Goal: Task Accomplishment & Management: Manage account settings

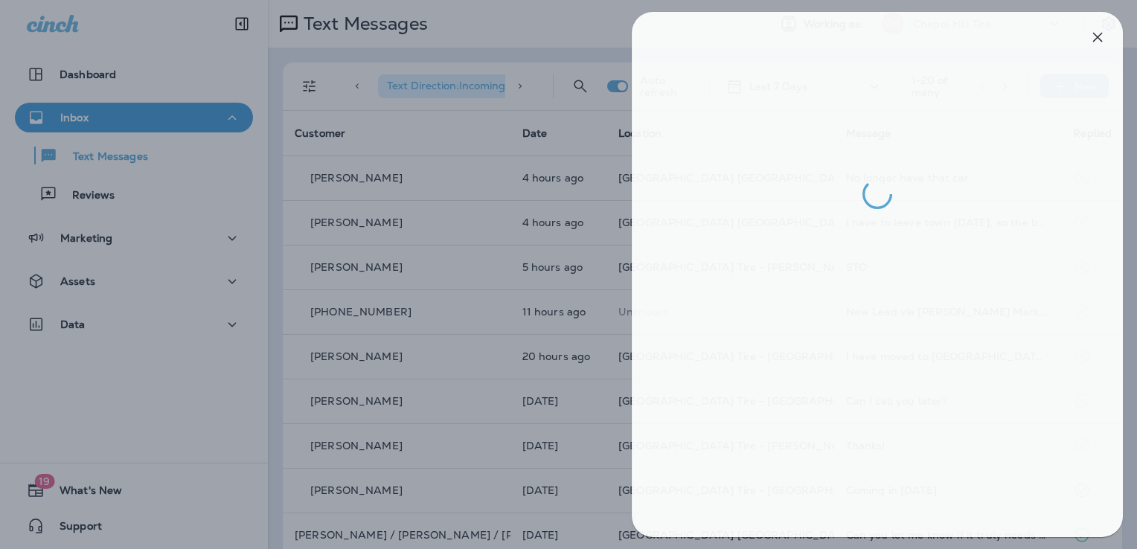
click at [106, 324] on div at bounding box center [573, 274] width 1137 height 549
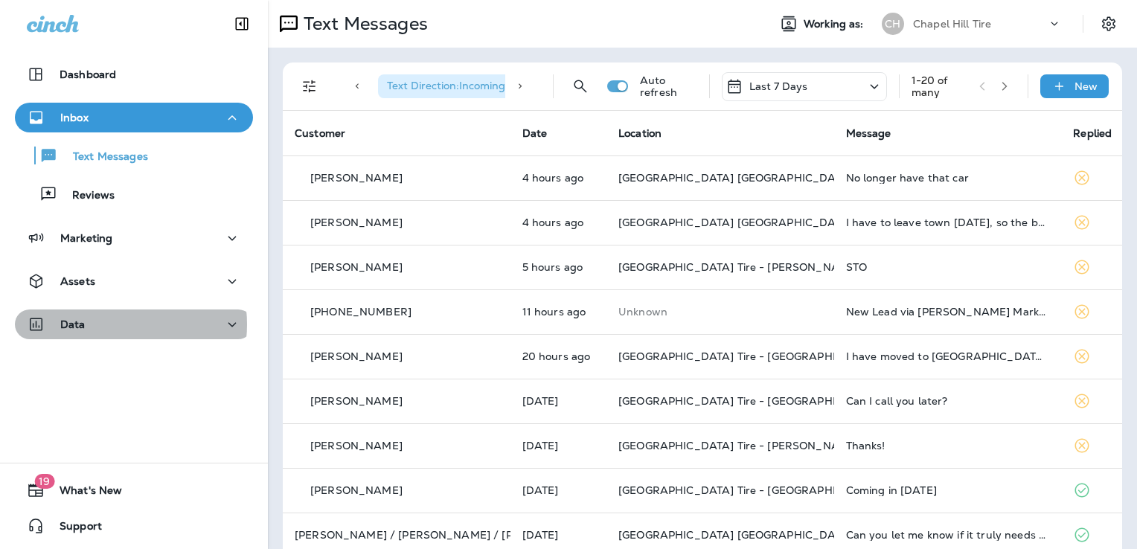
click at [106, 324] on div "Data" at bounding box center [134, 324] width 214 height 19
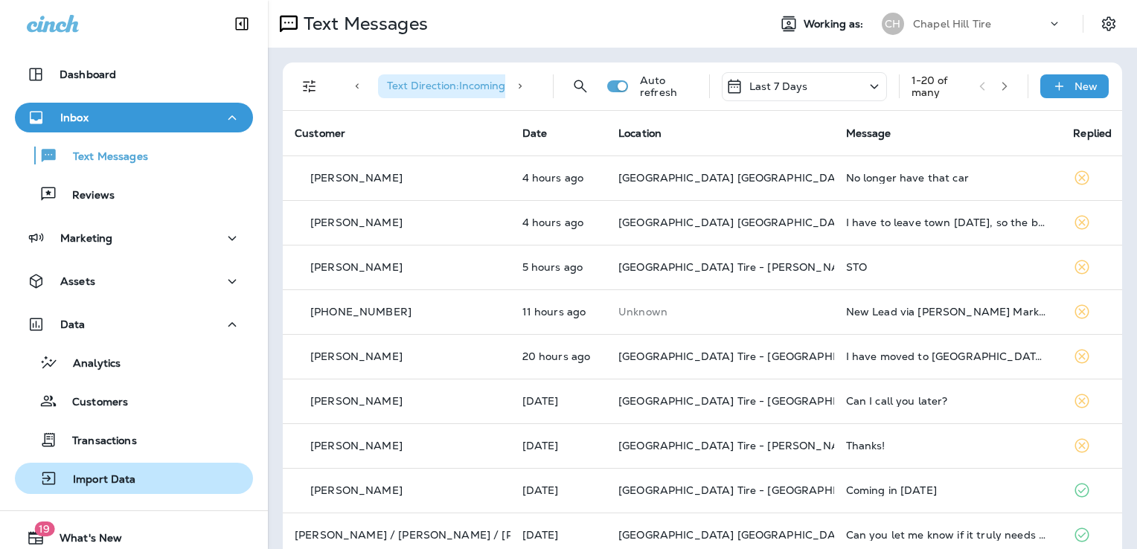
scroll to position [47, 0]
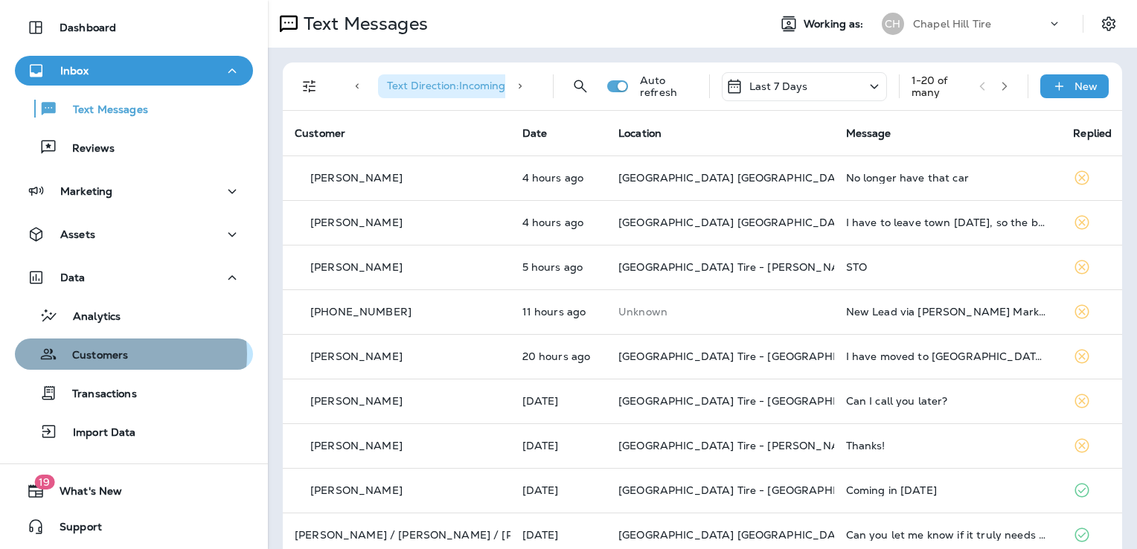
click at [125, 354] on p "Customers" at bounding box center [92, 356] width 71 height 14
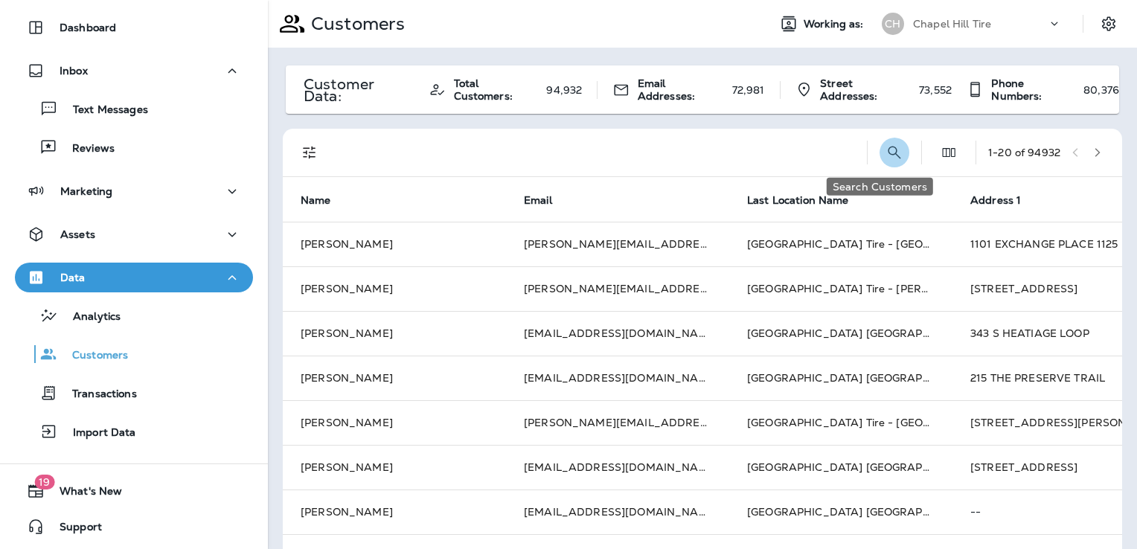
click at [885, 151] on icon "Search Customers" at bounding box center [894, 153] width 18 height 18
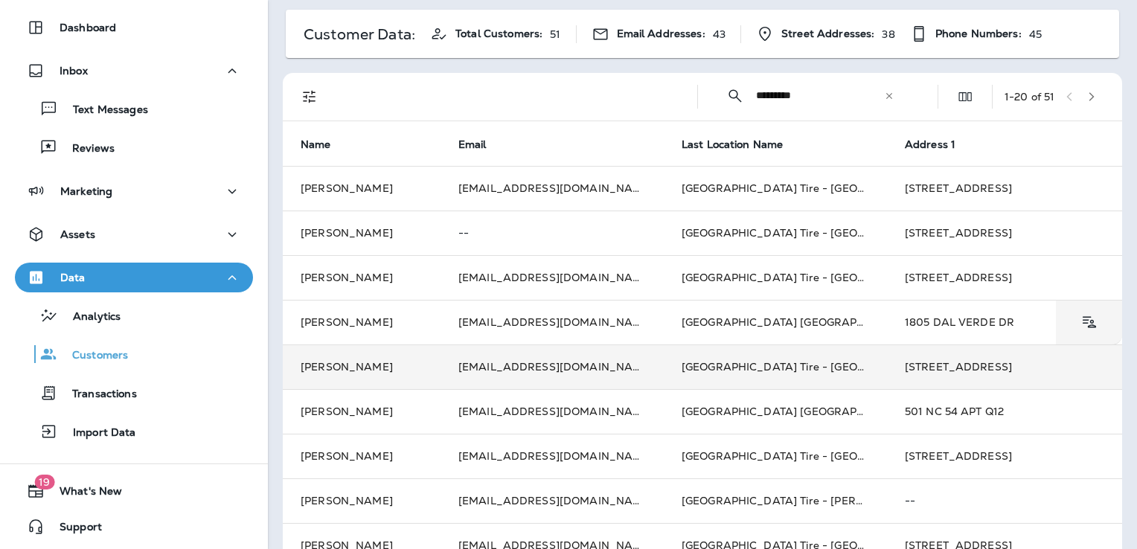
scroll to position [57, 0]
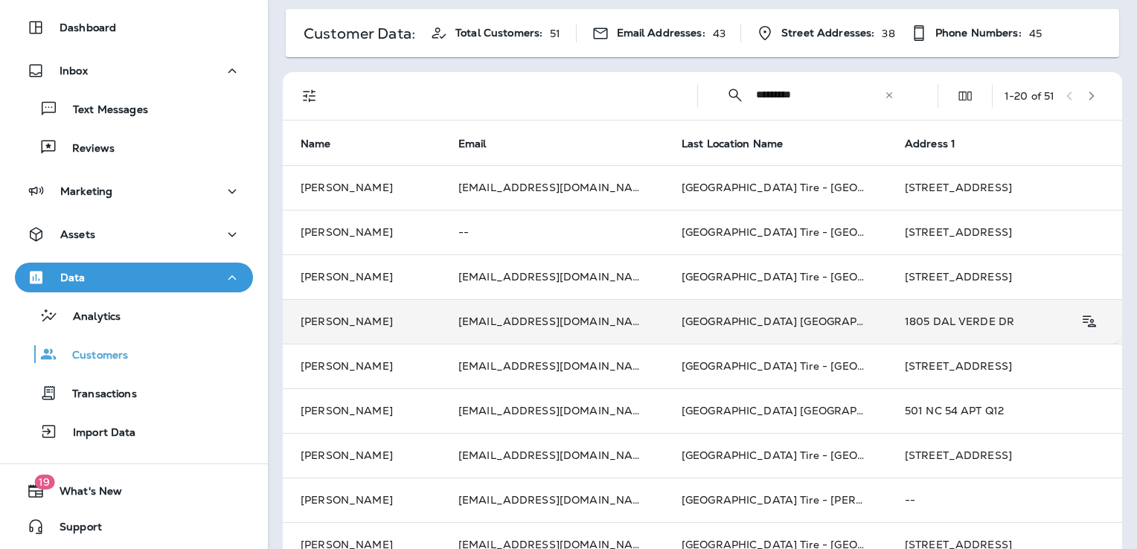
type input "*********"
click at [907, 311] on td "1805 DAL VERDE DR" at bounding box center [998, 321] width 223 height 45
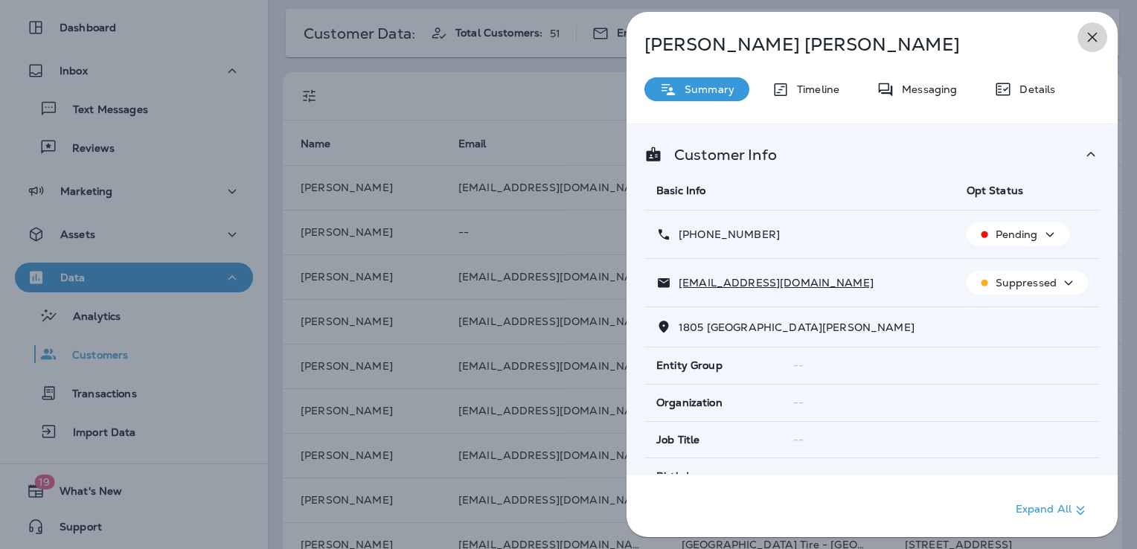
click at [1095, 34] on icon "button" at bounding box center [1092, 37] width 18 height 18
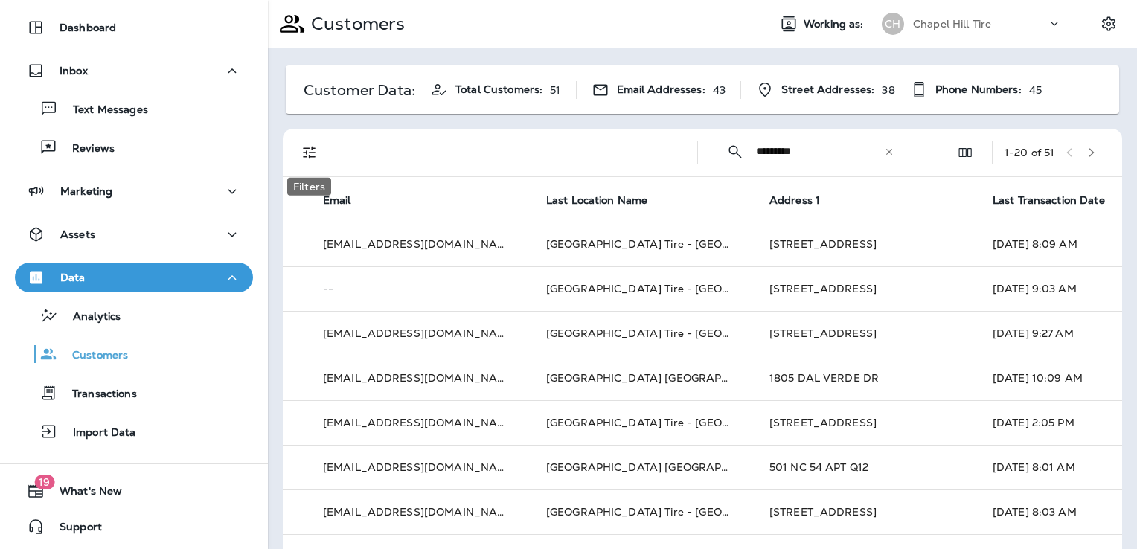
click at [306, 154] on icon "Filters" at bounding box center [309, 153] width 13 height 13
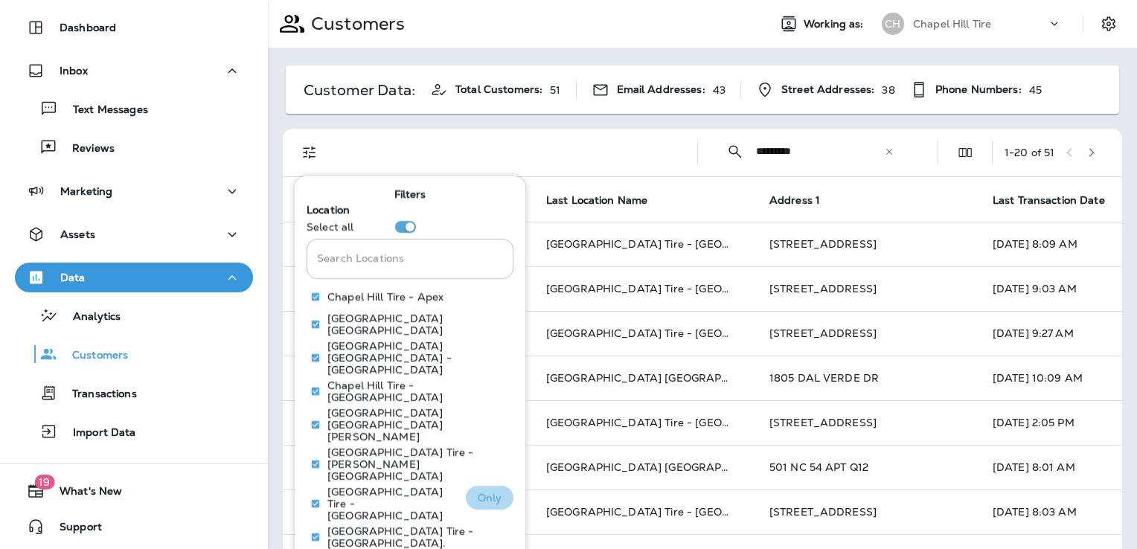
click at [486, 491] on p "Only" at bounding box center [490, 497] width 25 height 12
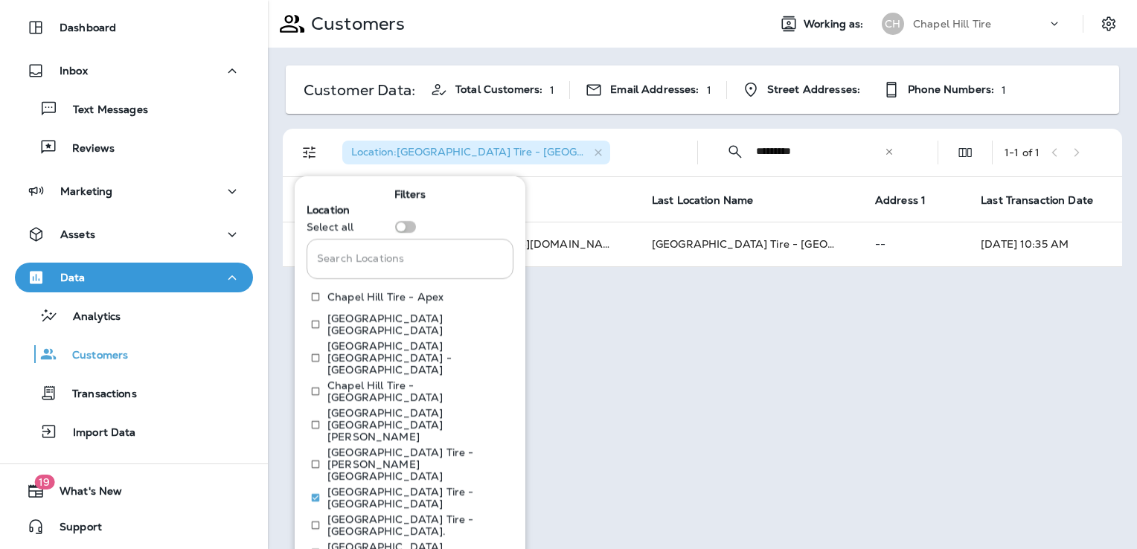
click at [662, 283] on div "Customers Working as: [GEOGRAPHIC_DATA] Tire Customer Data: Total Customers: 1 …" at bounding box center [702, 274] width 869 height 549
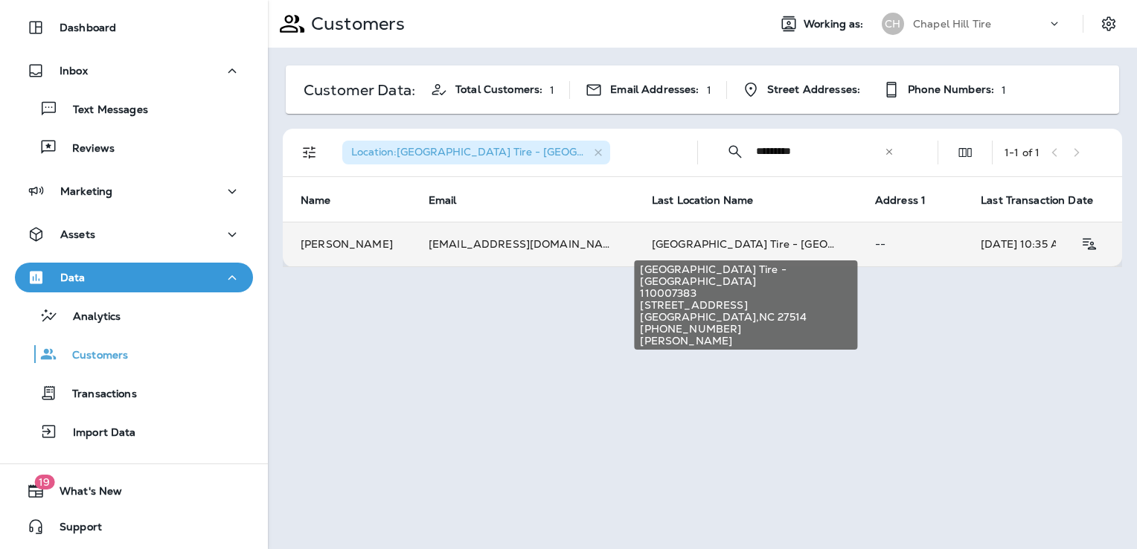
click at [681, 245] on span "[GEOGRAPHIC_DATA] Tire - [GEOGRAPHIC_DATA]" at bounding box center [784, 243] width 265 height 13
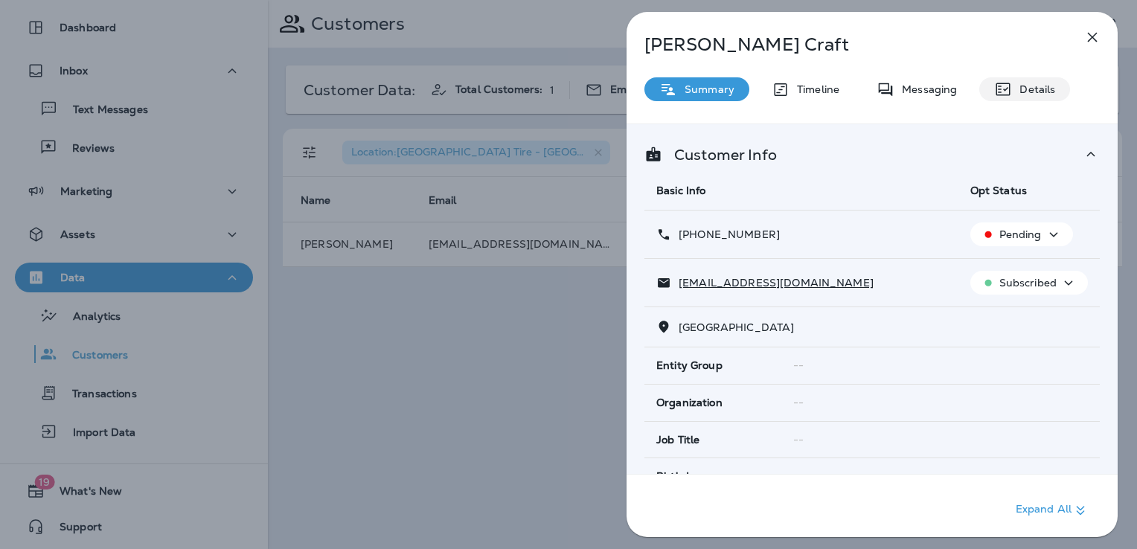
click at [1025, 91] on p "Details" at bounding box center [1033, 89] width 43 height 12
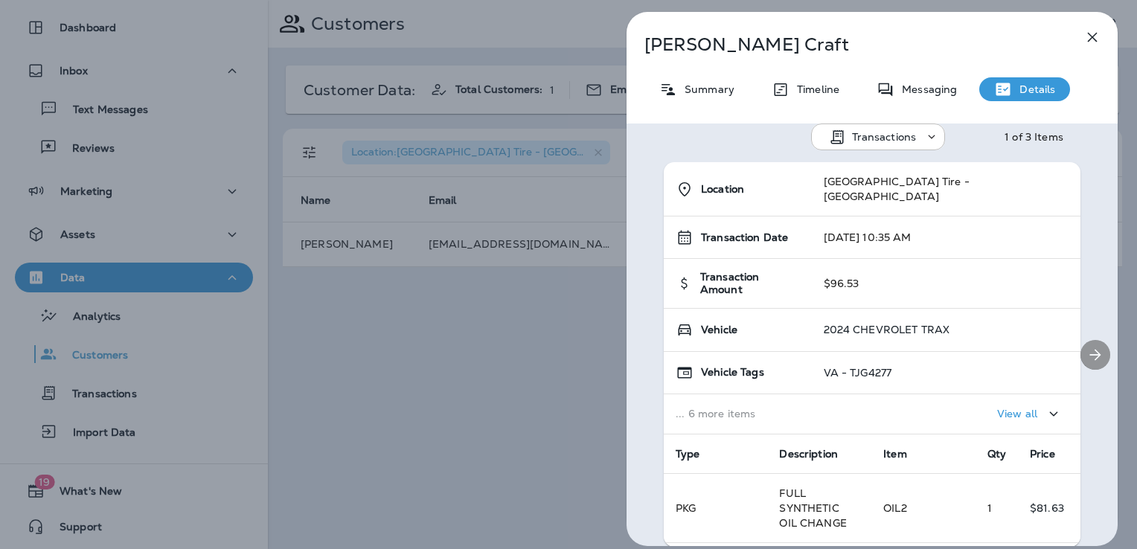
click at [1086, 359] on icon "Next" at bounding box center [1095, 355] width 18 height 18
click at [640, 346] on icon "Previous" at bounding box center [647, 353] width 15 height 15
drag, startPoint x: 791, startPoint y: 46, endPoint x: 644, endPoint y: 40, distance: 146.7
click at [644, 40] on p "[PERSON_NAME]" at bounding box center [847, 44] width 406 height 21
drag, startPoint x: 644, startPoint y: 40, endPoint x: 876, endPoint y: 58, distance: 232.8
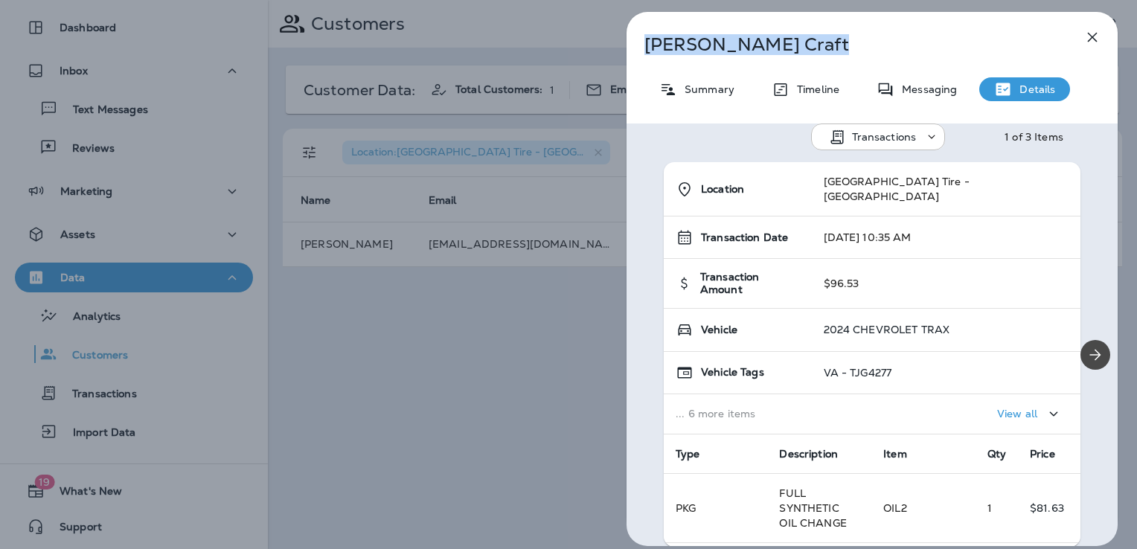
click at [876, 58] on div "[PERSON_NAME] Summary Timeline Messaging Details Transactions 1 of 3 Items Loca…" at bounding box center [871, 279] width 491 height 534
click at [645, 39] on p "[PERSON_NAME]" at bounding box center [847, 44] width 406 height 21
drag, startPoint x: 645, startPoint y: 39, endPoint x: 925, endPoint y: 314, distance: 392.9
click at [925, 314] on div "[PERSON_NAME] Summary Timeline Messaging Details Transactions 1 of 3 Items Loca…" at bounding box center [871, 279] width 491 height 534
click at [1099, 94] on div "Summary Timeline Messaging Details" at bounding box center [871, 89] width 491 height 24
